Goal: Navigation & Orientation: Find specific page/section

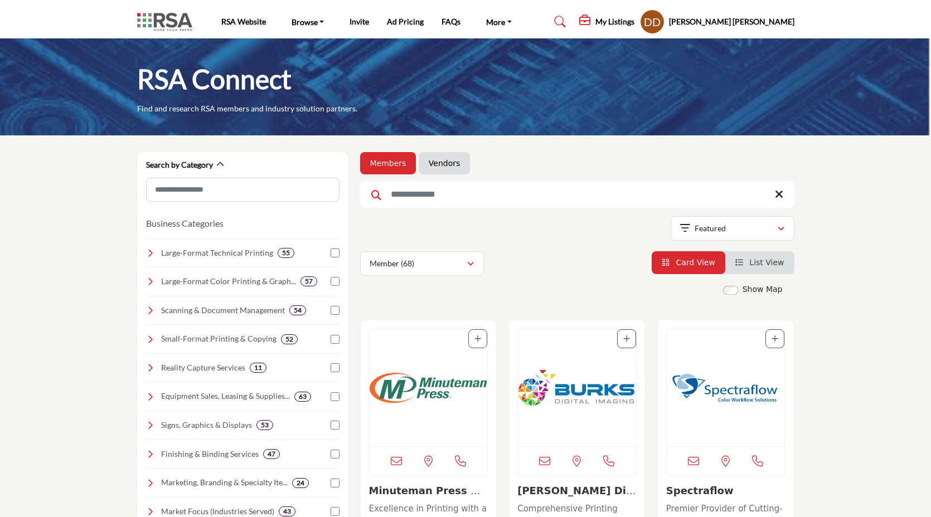
click at [665, 22] on profile-featured-373233b8-5a76-4750-a2ba-b6adc03c2023 "Show hide supplier dropdown" at bounding box center [652, 21] width 25 height 25
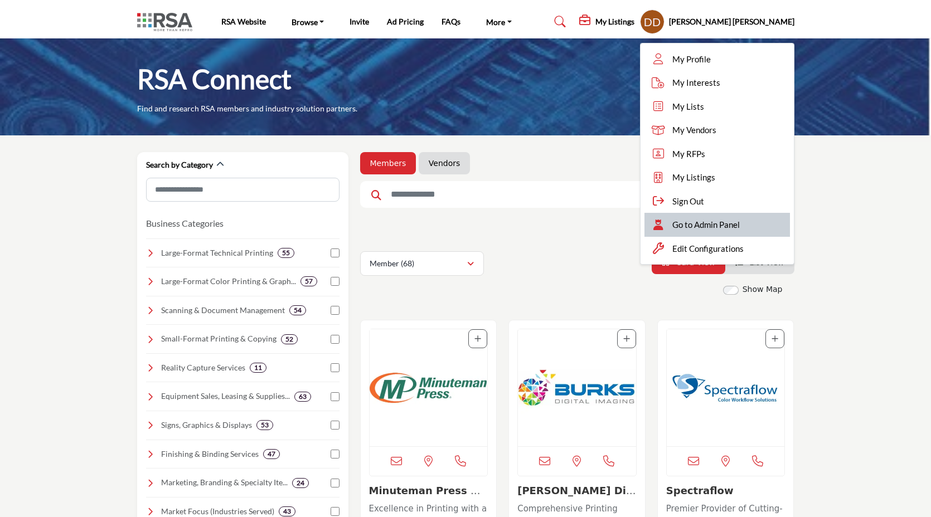
click at [758, 233] on div "Go to Admin Panel" at bounding box center [718, 225] width 146 height 24
